Goal: Task Accomplishment & Management: Use online tool/utility

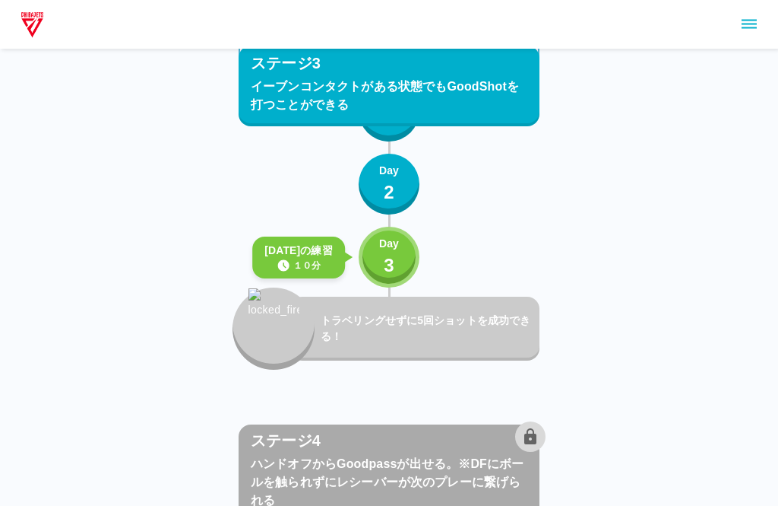
scroll to position [2310, 0]
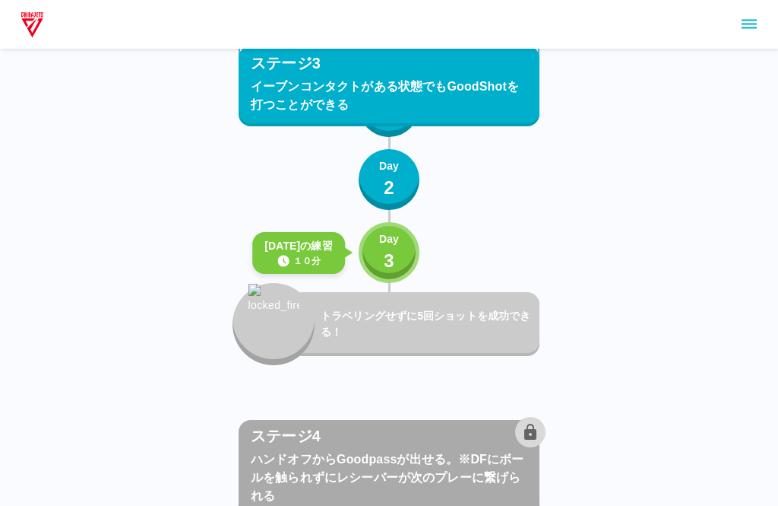
click at [413, 249] on button "Day 3" at bounding box center [389, 252] width 61 height 61
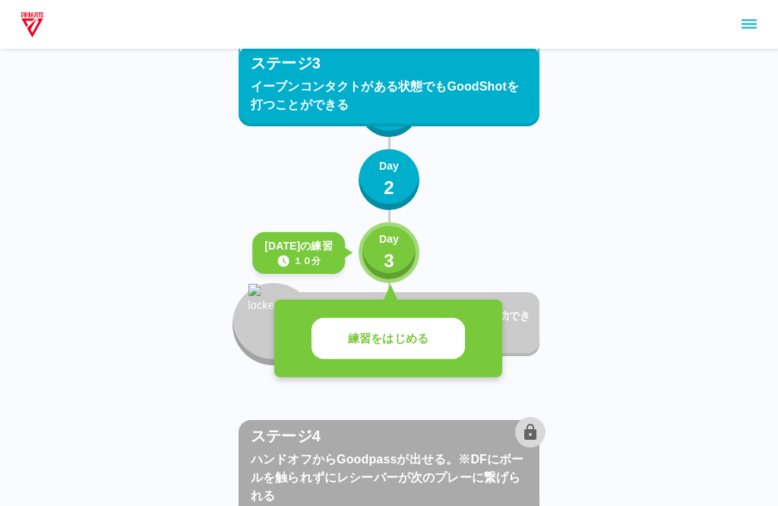
click at [435, 341] on button "練習をはじめる" at bounding box center [389, 339] width 154 height 42
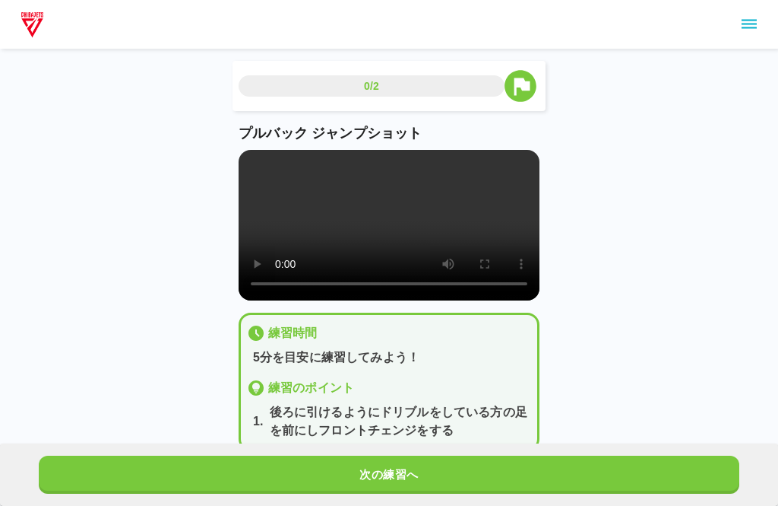
click at [402, 234] on video at bounding box center [389, 225] width 301 height 151
click at [426, 473] on button "次の練習へ" at bounding box center [389, 474] width 701 height 38
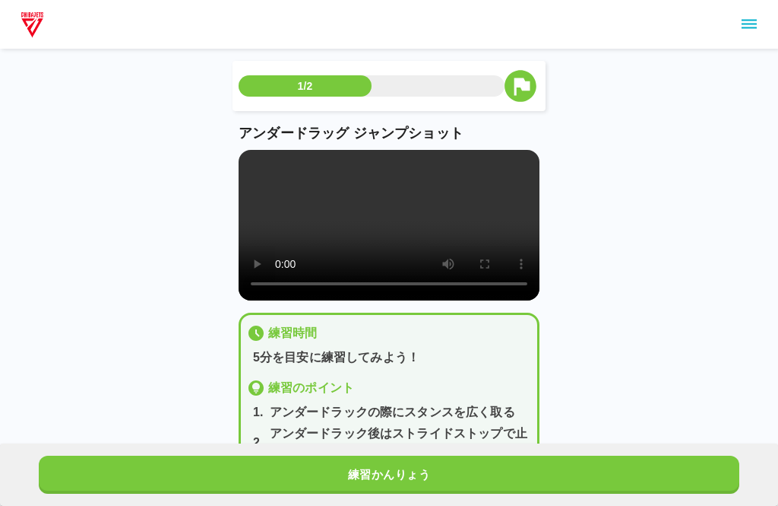
click at [487, 477] on button "練習かんりょう" at bounding box center [389, 474] width 701 height 38
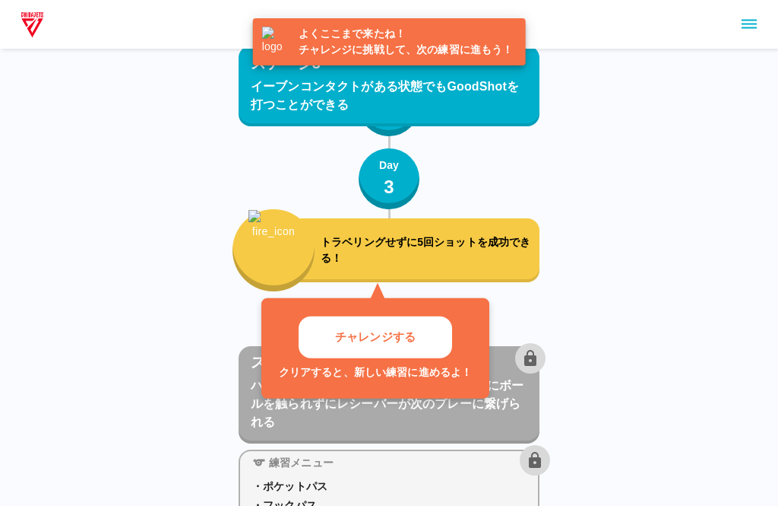
scroll to position [2388, 0]
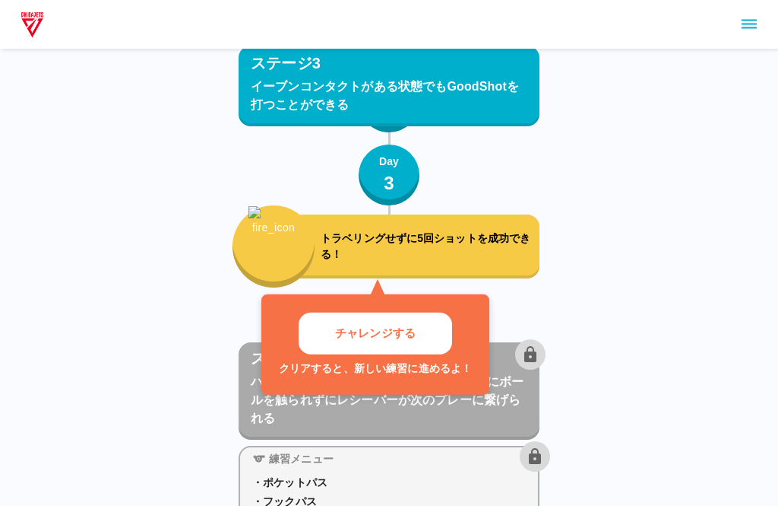
click at [429, 337] on button "チャレンジする" at bounding box center [376, 333] width 154 height 42
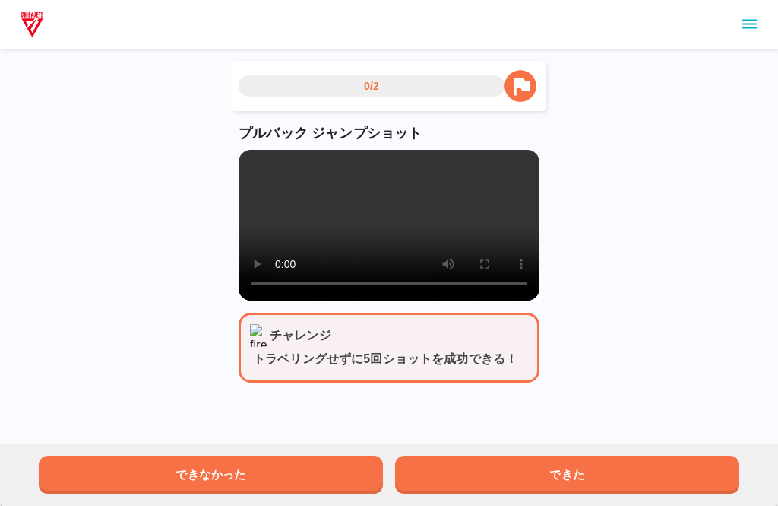
click at [431, 478] on button "できた" at bounding box center [567, 474] width 344 height 38
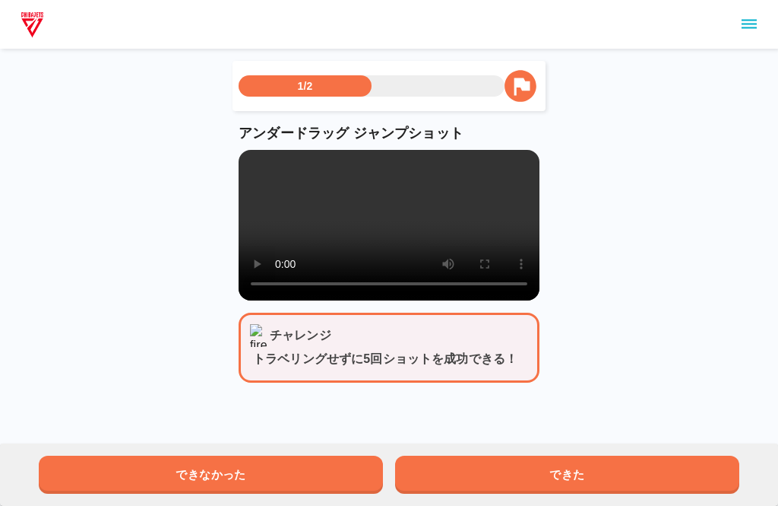
click at [433, 478] on button "できた" at bounding box center [567, 474] width 344 height 38
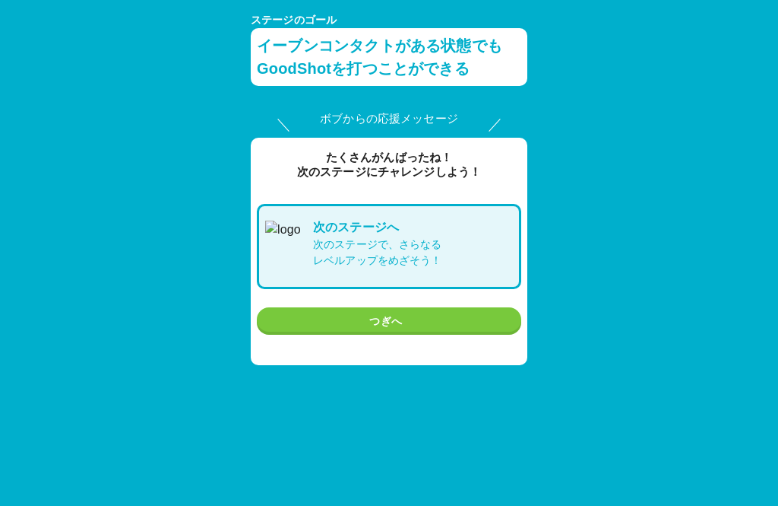
click at [499, 318] on button "つぎへ" at bounding box center [389, 321] width 265 height 28
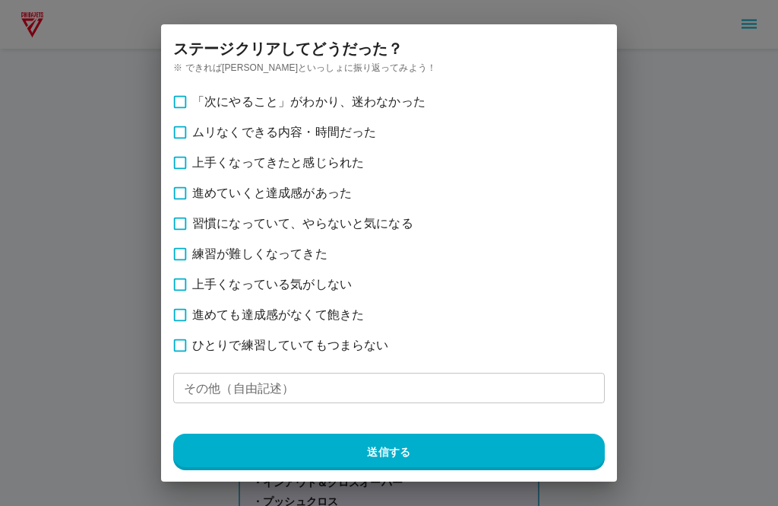
scroll to position [2388, 0]
click at [521, 446] on button "送信する" at bounding box center [389, 451] width 432 height 36
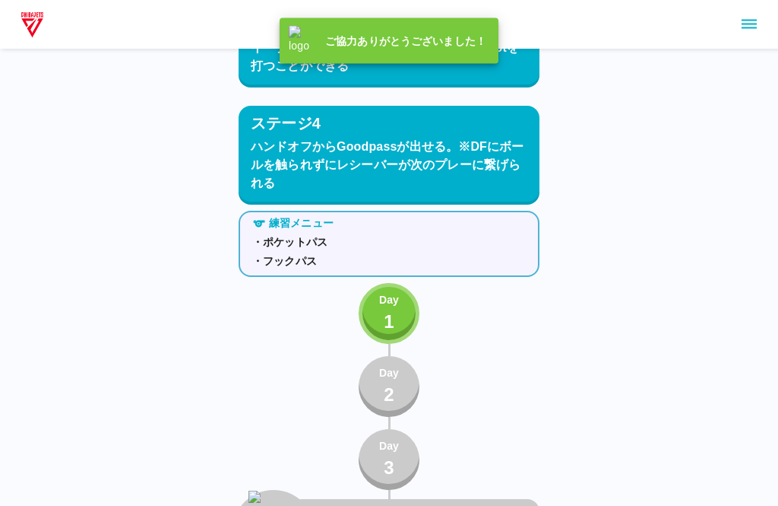
scroll to position [2620, 0]
